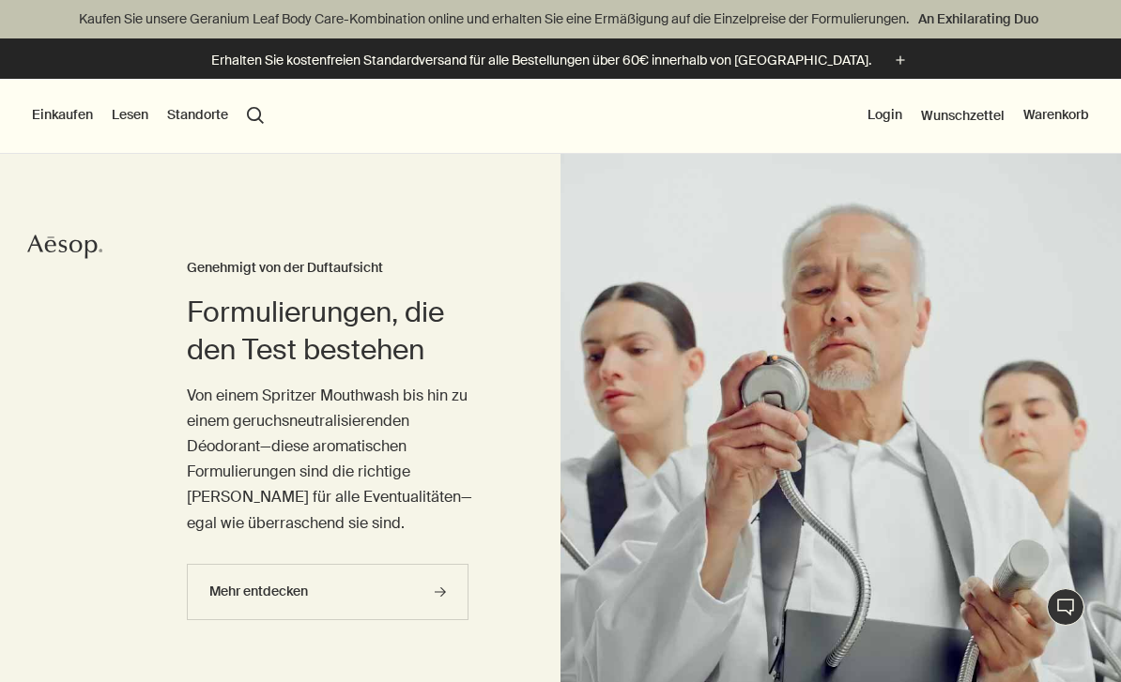
click at [56, 110] on button "Einkaufen" at bounding box center [62, 115] width 61 height 19
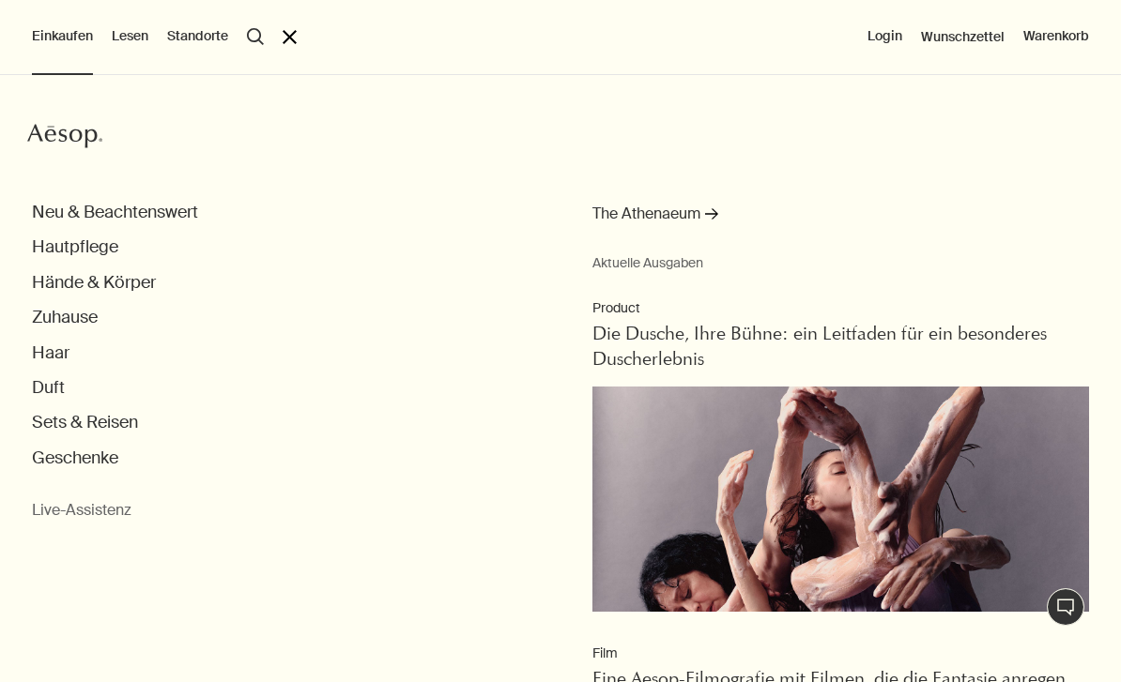
click at [45, 251] on button "Hautpflege" at bounding box center [75, 248] width 86 height 22
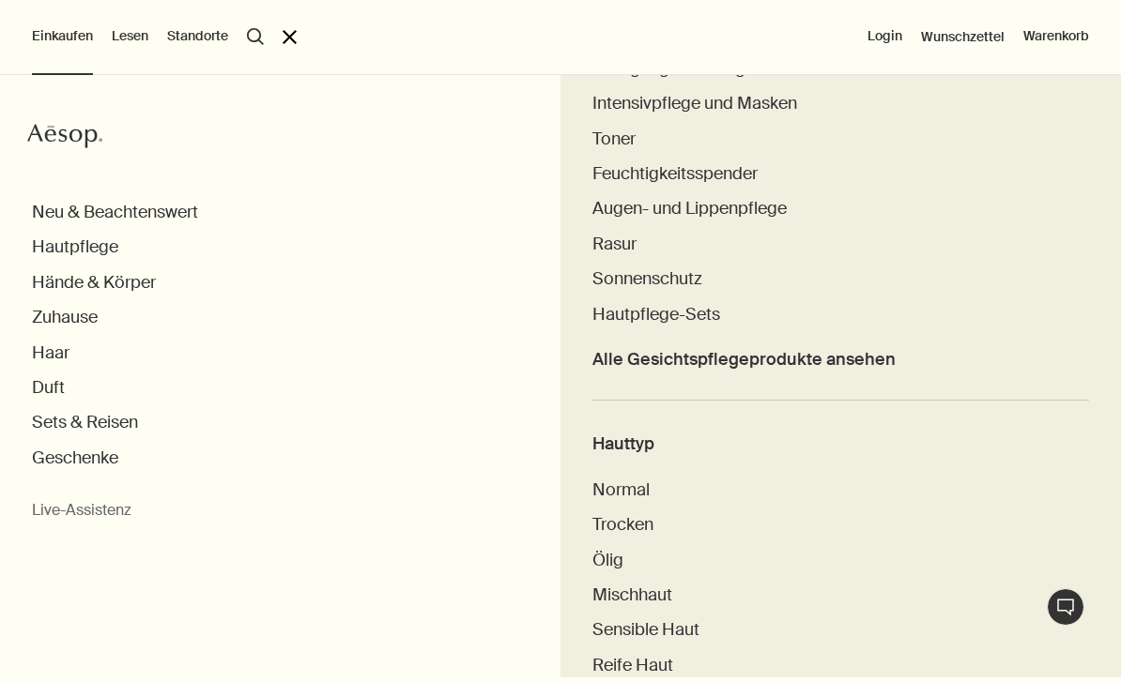
scroll to position [585, 0]
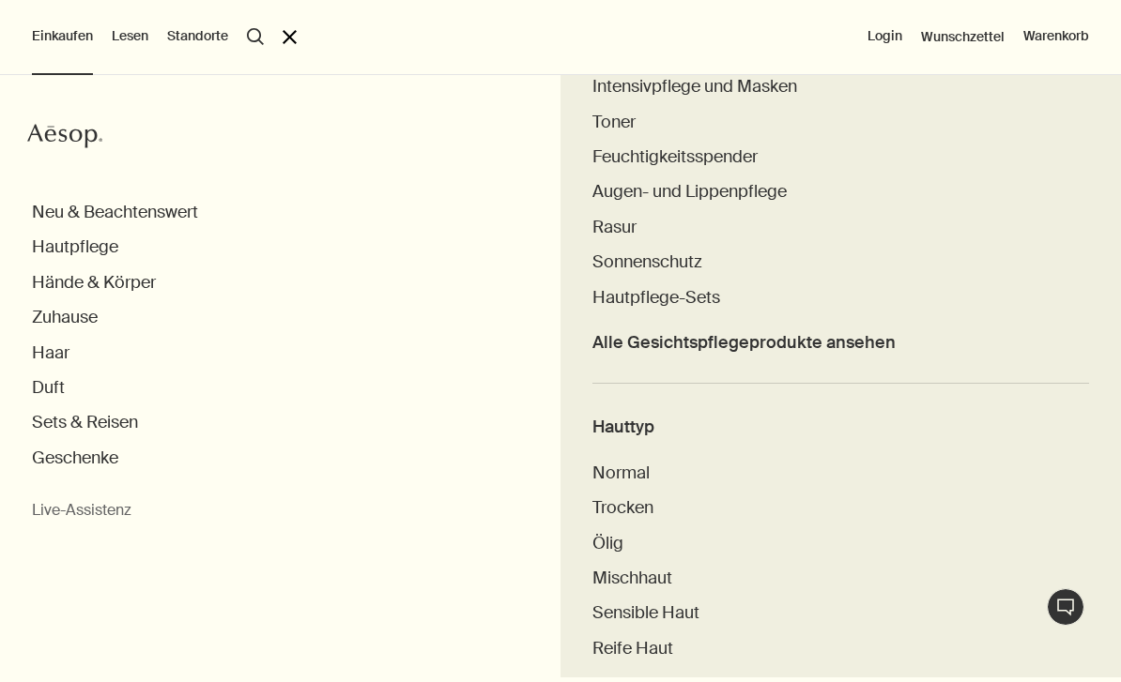
click at [882, 344] on span "Alle Gesichtspflegeprodukte ansehen" at bounding box center [743, 343] width 303 height 22
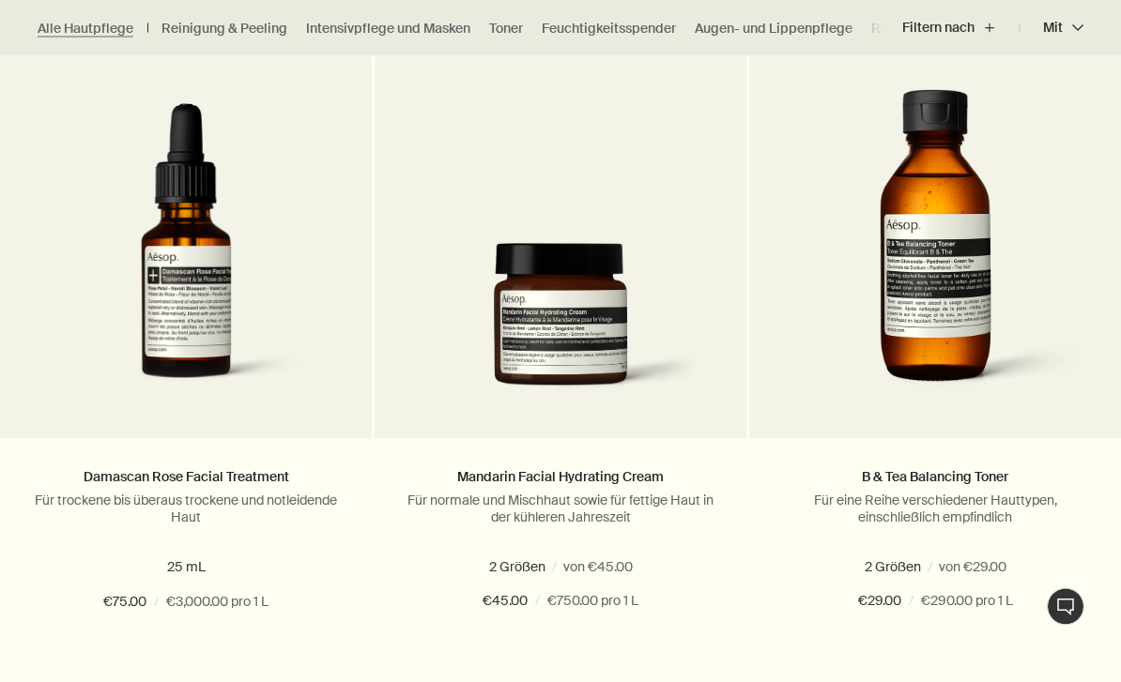
scroll to position [619, 0]
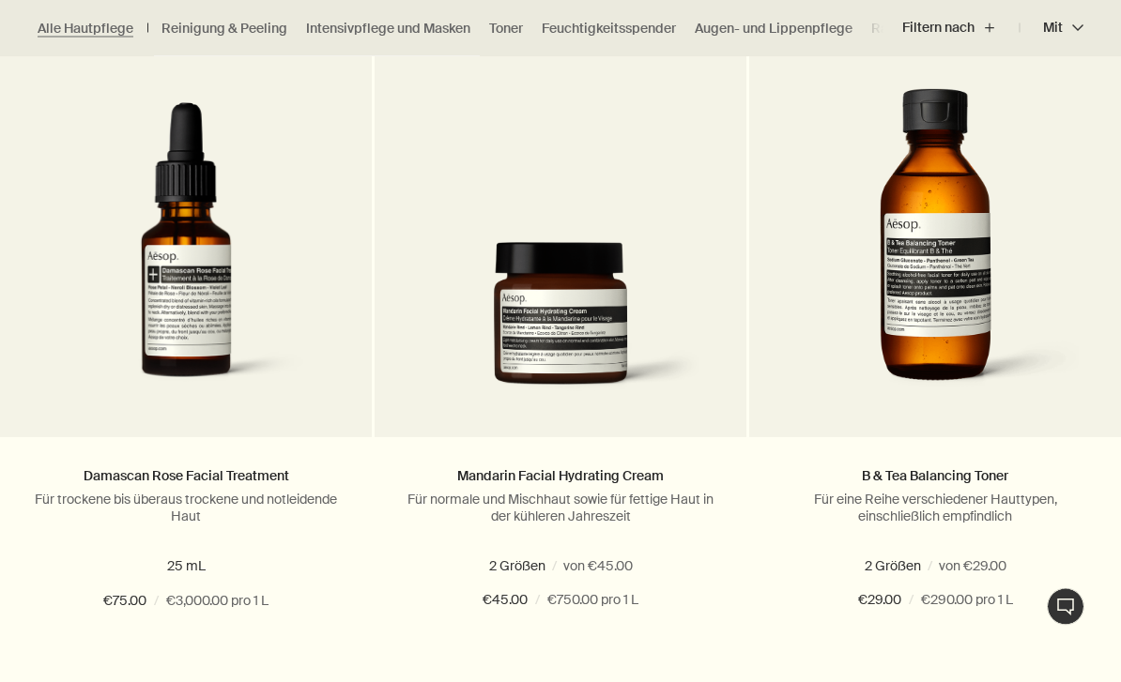
click at [955, 325] on img at bounding box center [934, 249] width 315 height 321
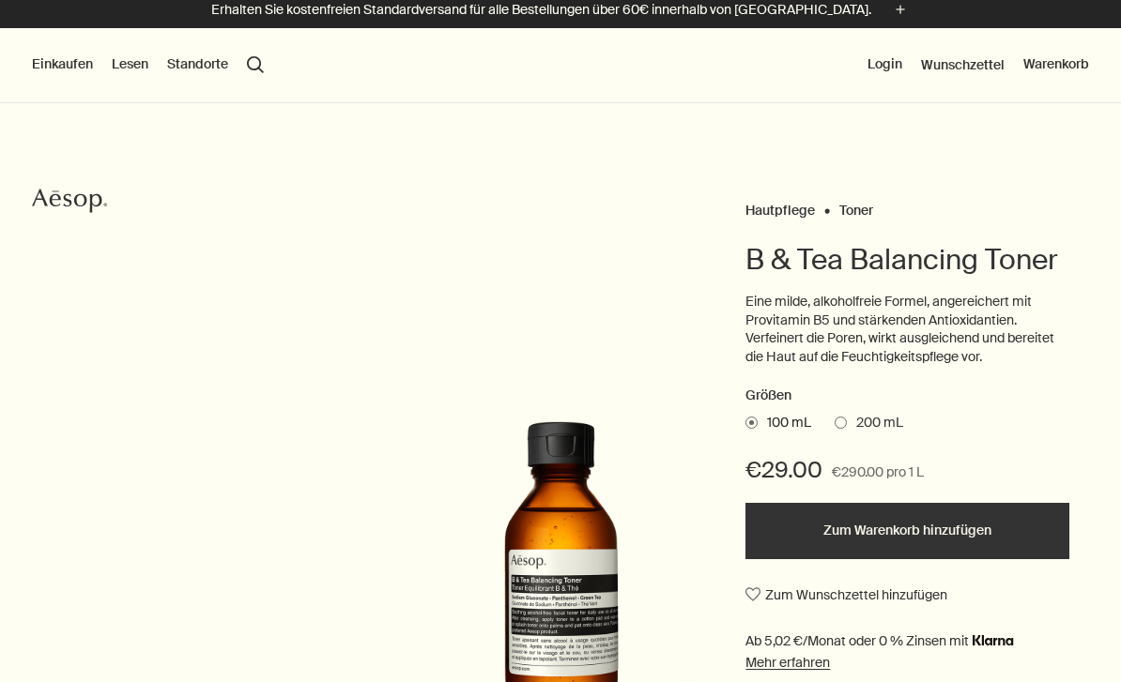
click at [850, 417] on span "200 mL" at bounding box center [875, 423] width 56 height 19
click at [834, 417] on input "200 mL" at bounding box center [834, 420] width 0 height 12
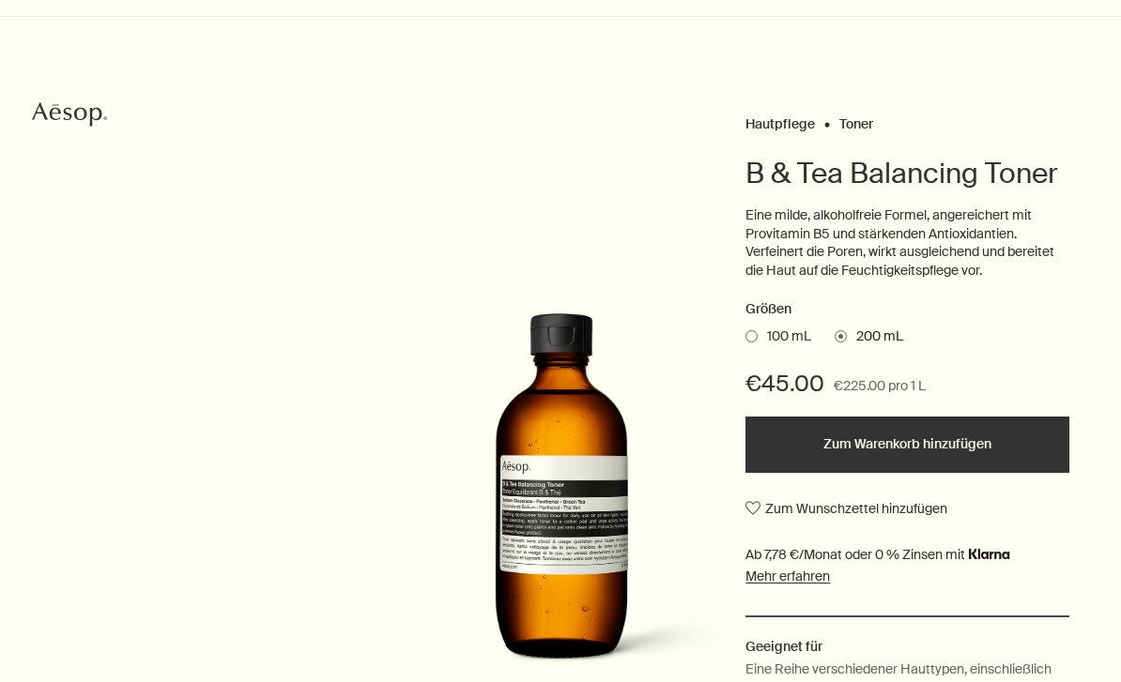
scroll to position [137, 0]
click at [1016, 434] on button "Zum Warenkorb hinzufügen" at bounding box center [907, 445] width 324 height 56
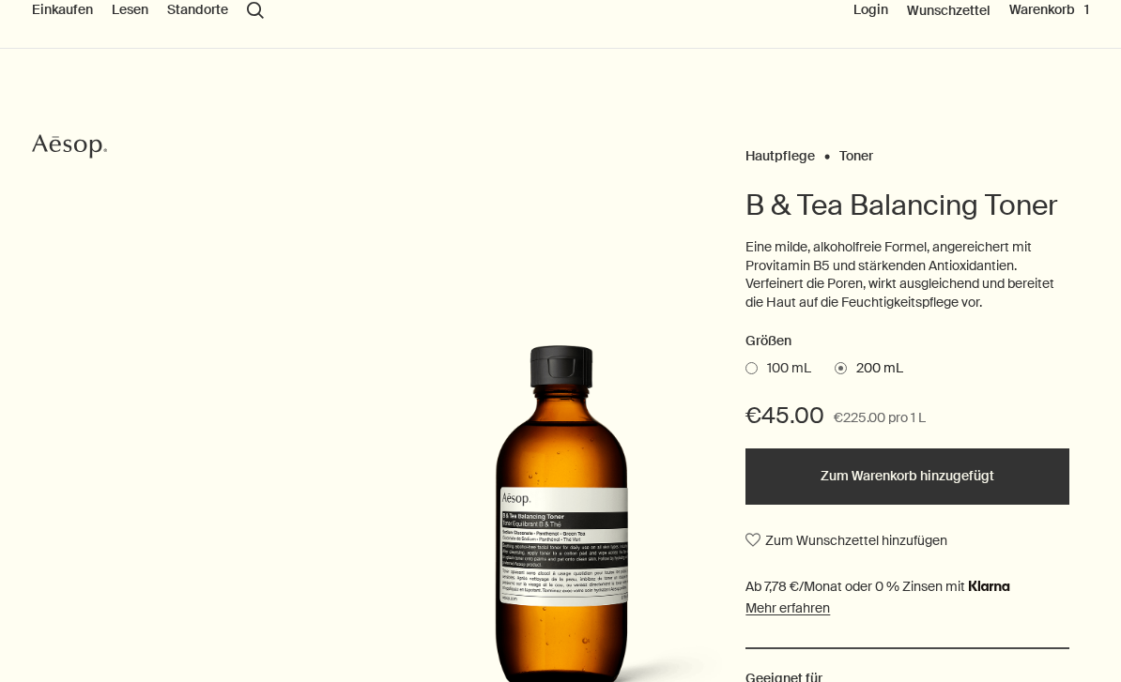
scroll to position [0, 0]
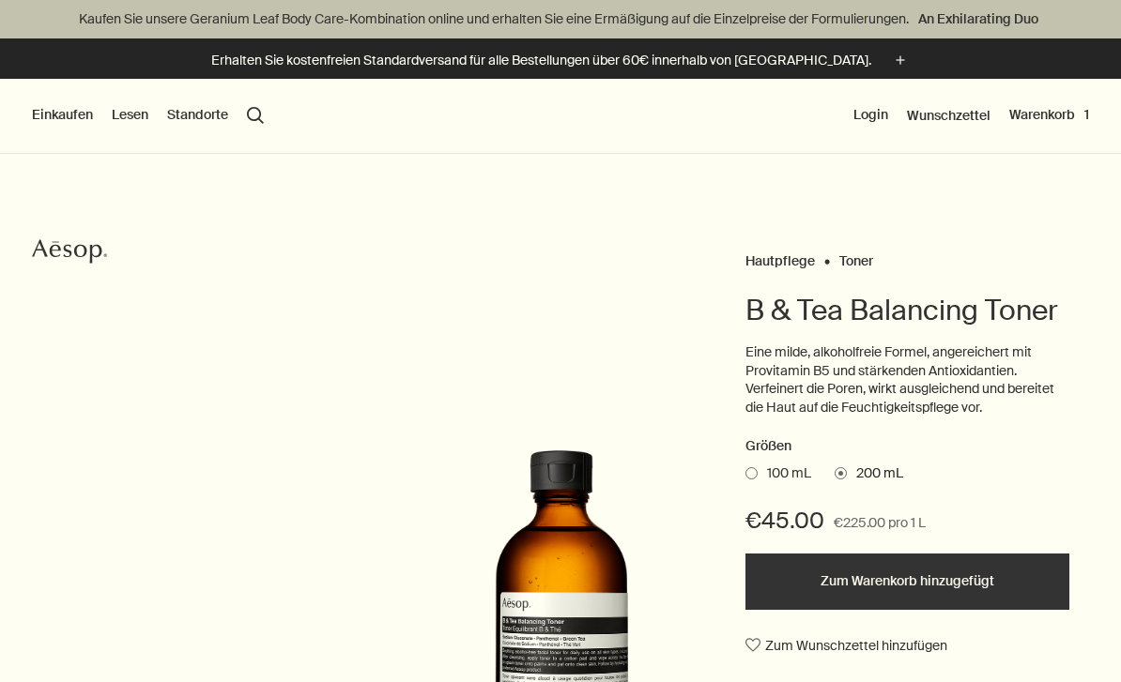
click at [1063, 101] on div "Einkaufen Neu & Beachtenswert Hautpflege Hände & Körper Zuhause Haar Duft Sets …" at bounding box center [560, 116] width 1121 height 75
click at [1047, 123] on button "Warenkorb 1" at bounding box center [1049, 115] width 80 height 19
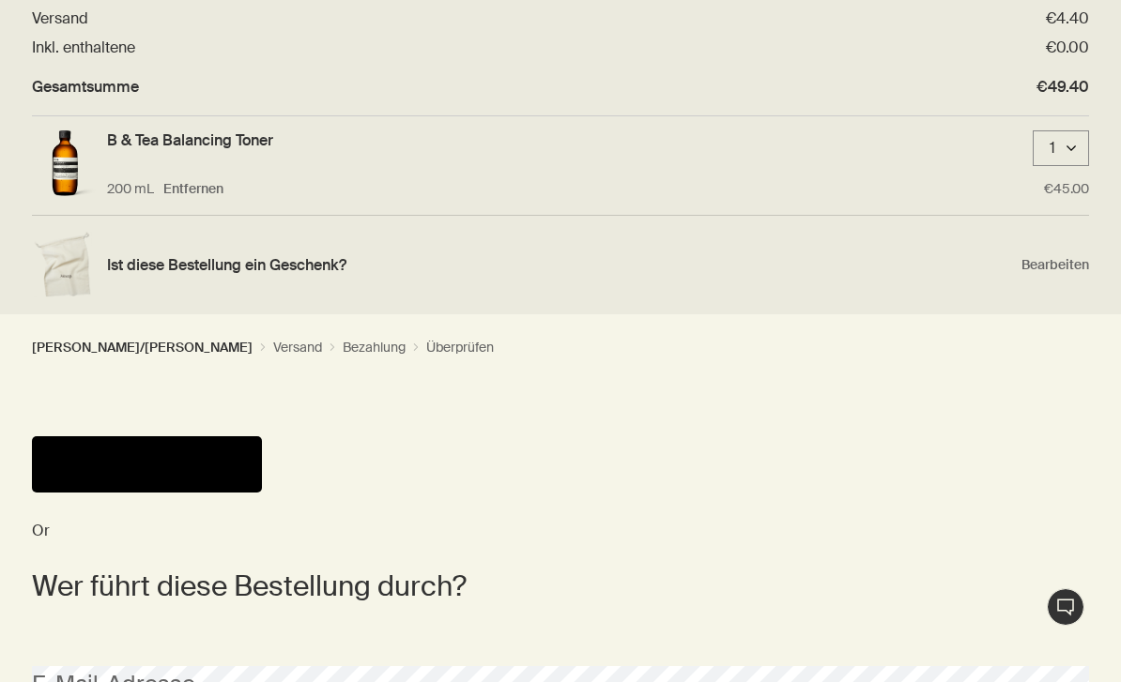
scroll to position [189, 0]
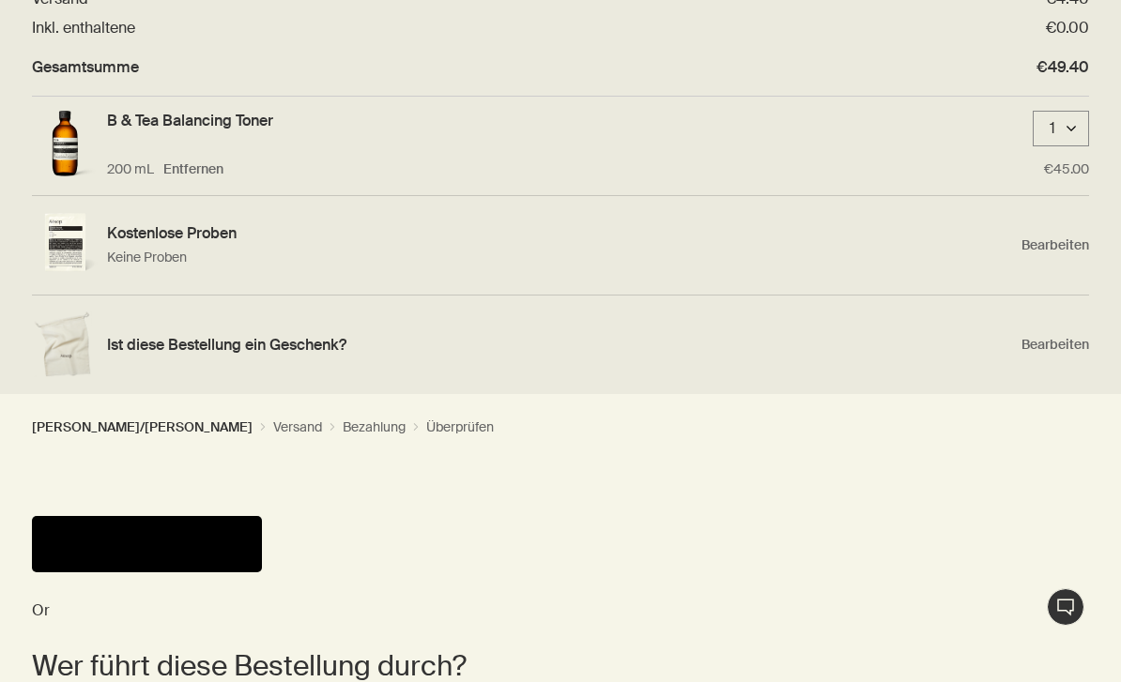
click at [105, 538] on button "Pay" at bounding box center [147, 544] width 230 height 56
